Goal: Transaction & Acquisition: Purchase product/service

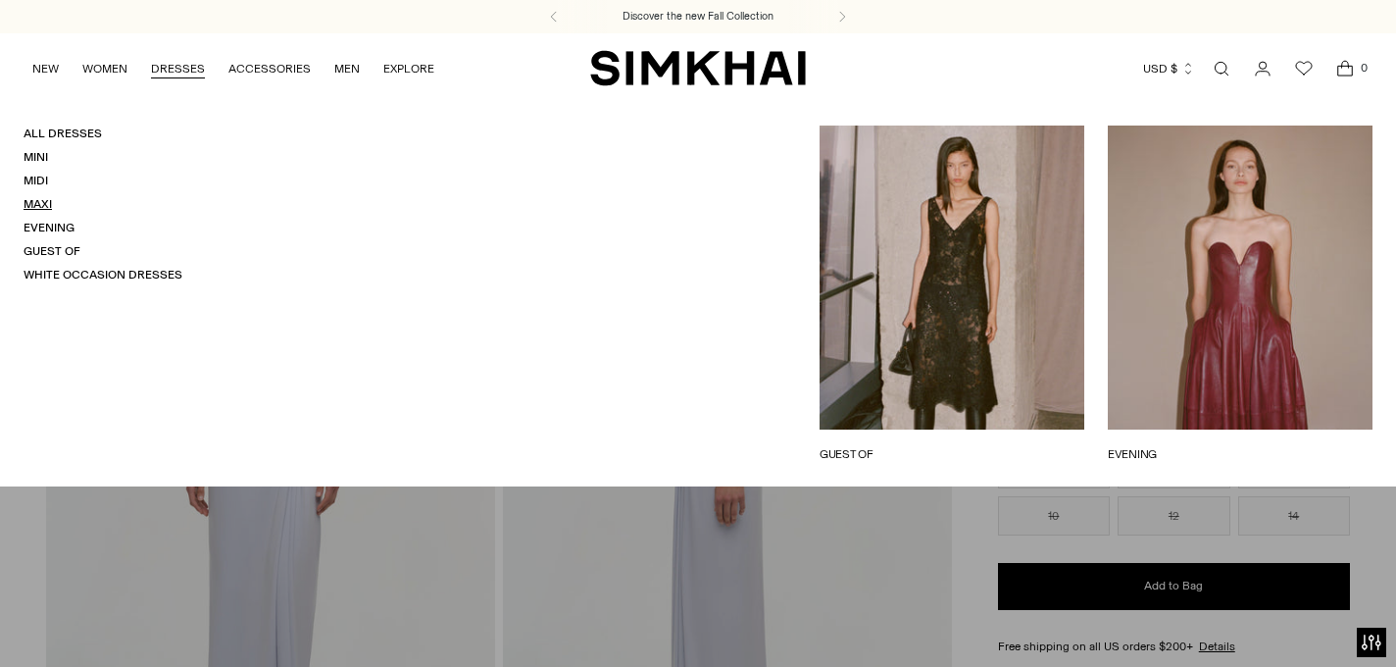
click at [32, 204] on link "Maxi" at bounding box center [38, 204] width 28 height 14
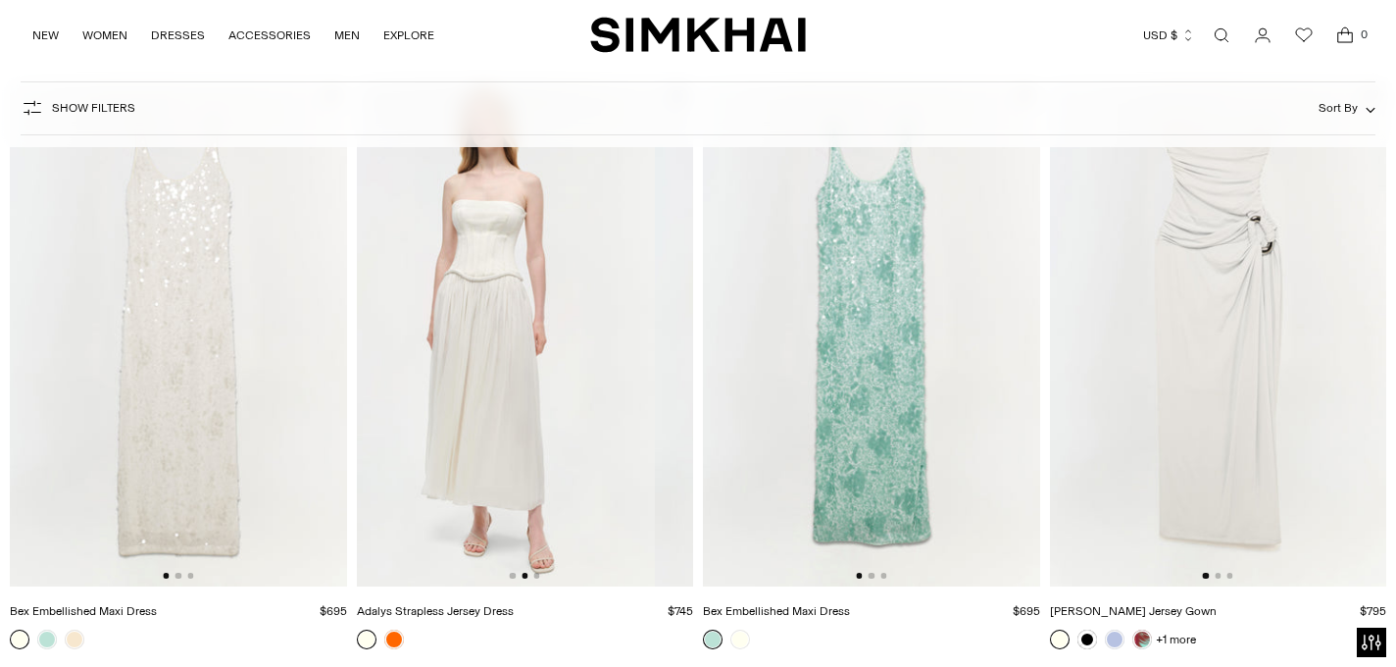
scroll to position [3231, 0]
click at [388, 634] on link at bounding box center [394, 640] width 20 height 20
